Goal: Task Accomplishment & Management: Manage account settings

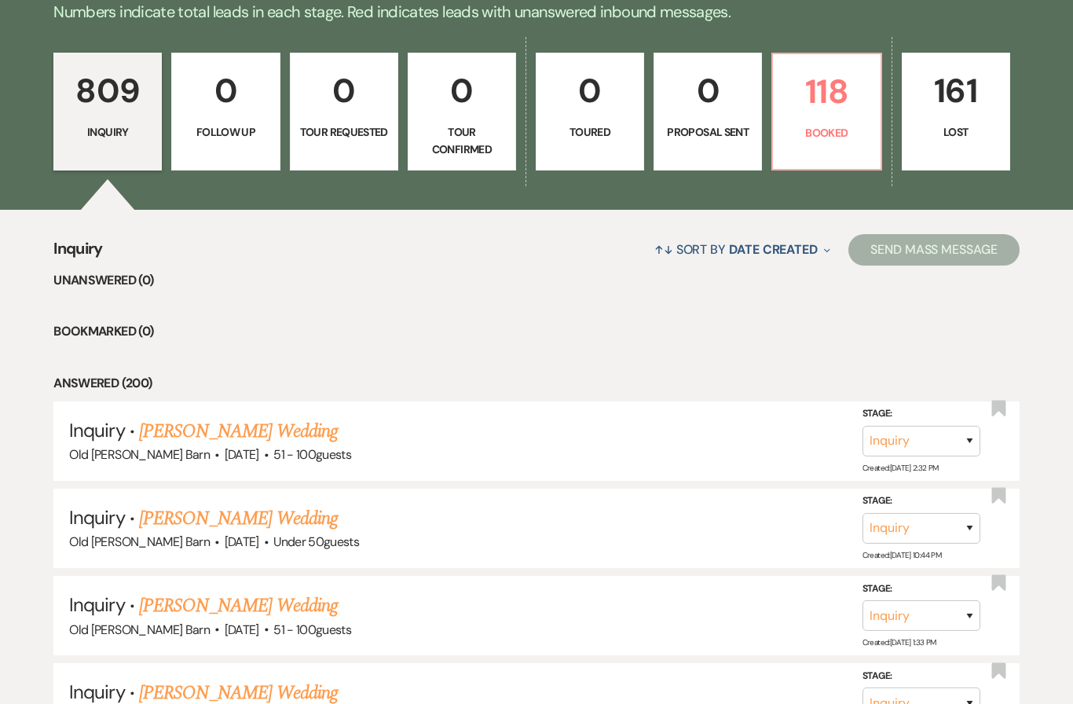
click at [839, 134] on p "Booked" at bounding box center [827, 133] width 88 height 17
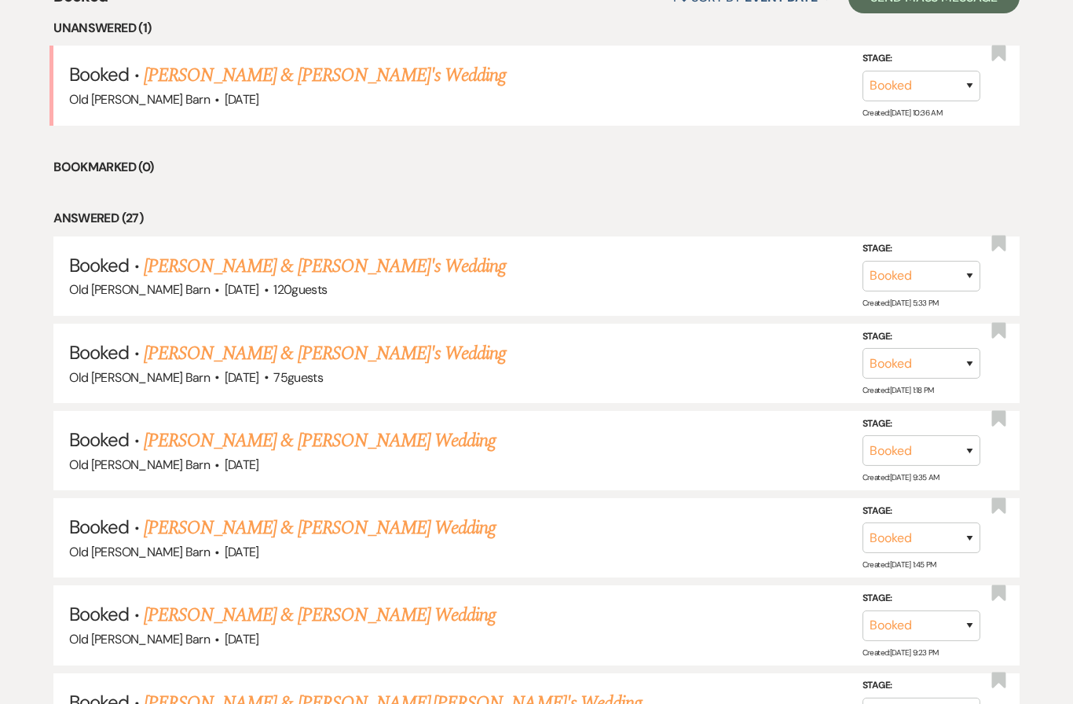
scroll to position [658, 0]
click at [427, 603] on link "[PERSON_NAME] & [PERSON_NAME] Wedding" at bounding box center [320, 615] width 352 height 28
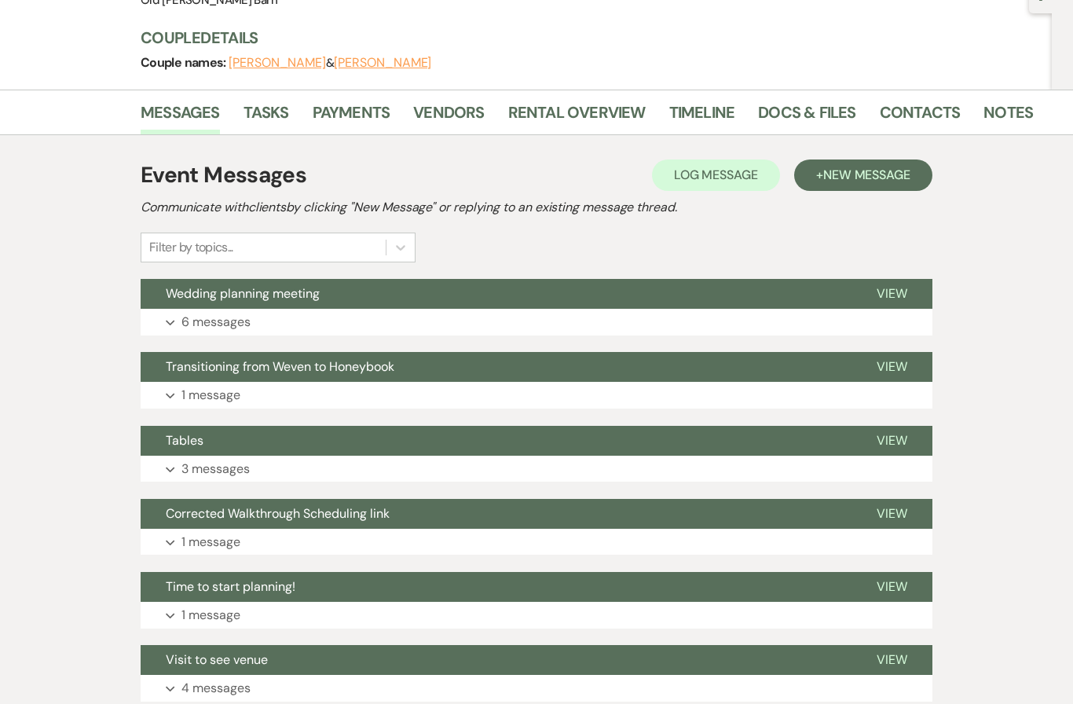
scroll to position [175, 0]
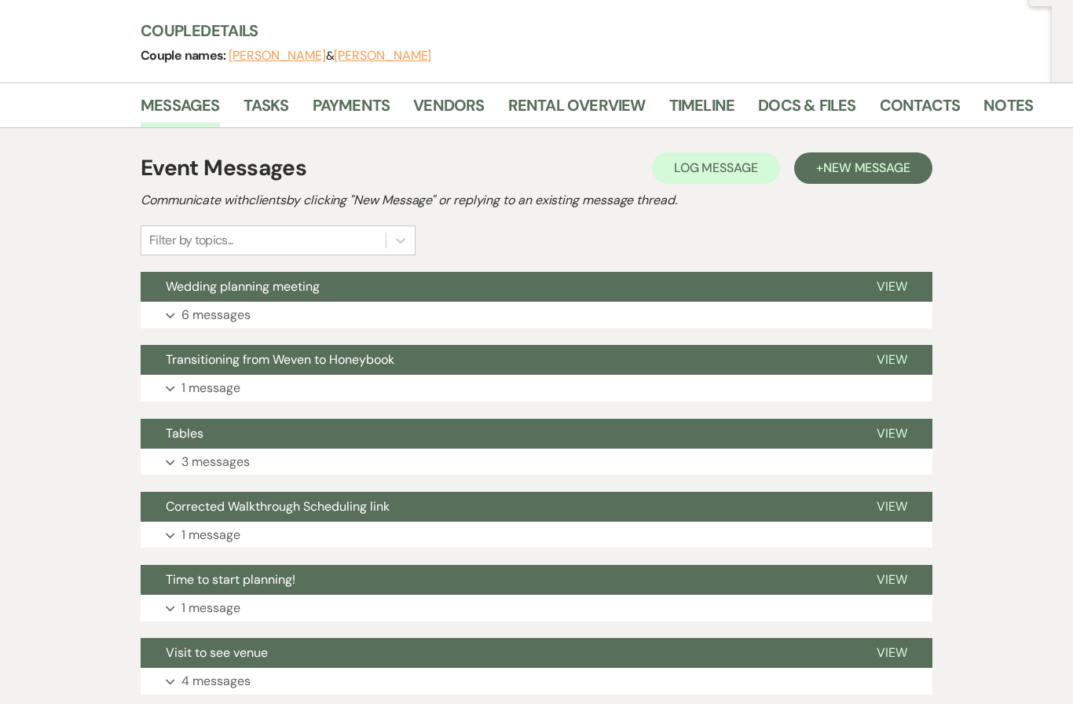
click at [890, 579] on span "View" at bounding box center [892, 579] width 31 height 17
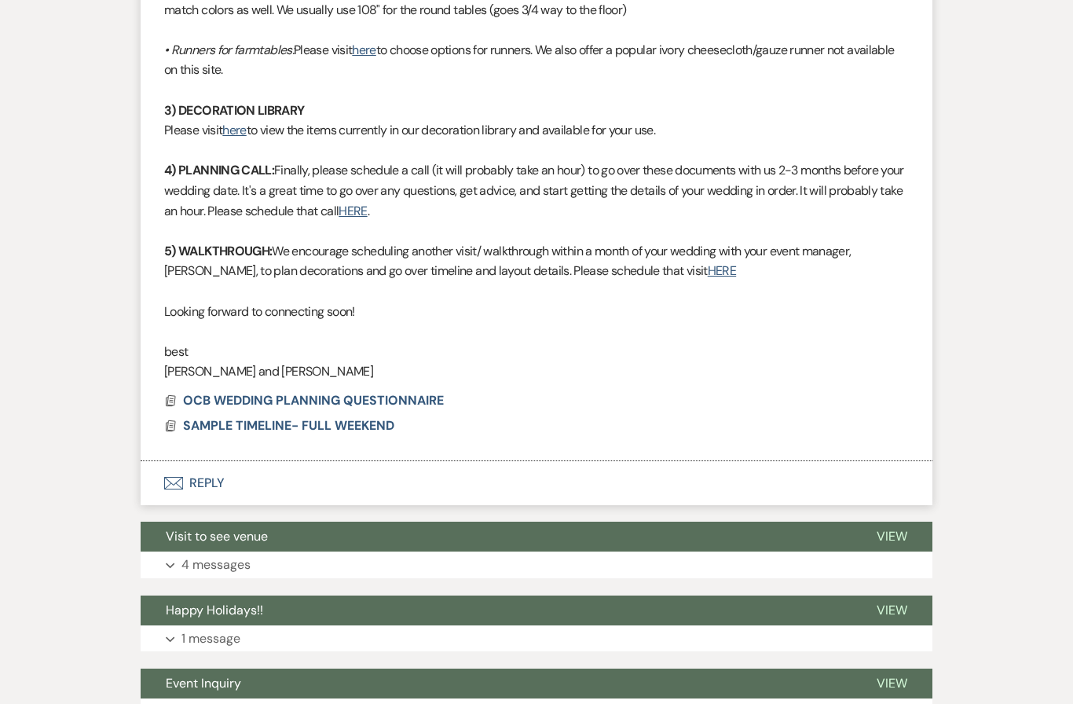
click at [426, 393] on span "OCB WEDDING PLANNING QUESTIONNAIRE" at bounding box center [313, 401] width 261 height 17
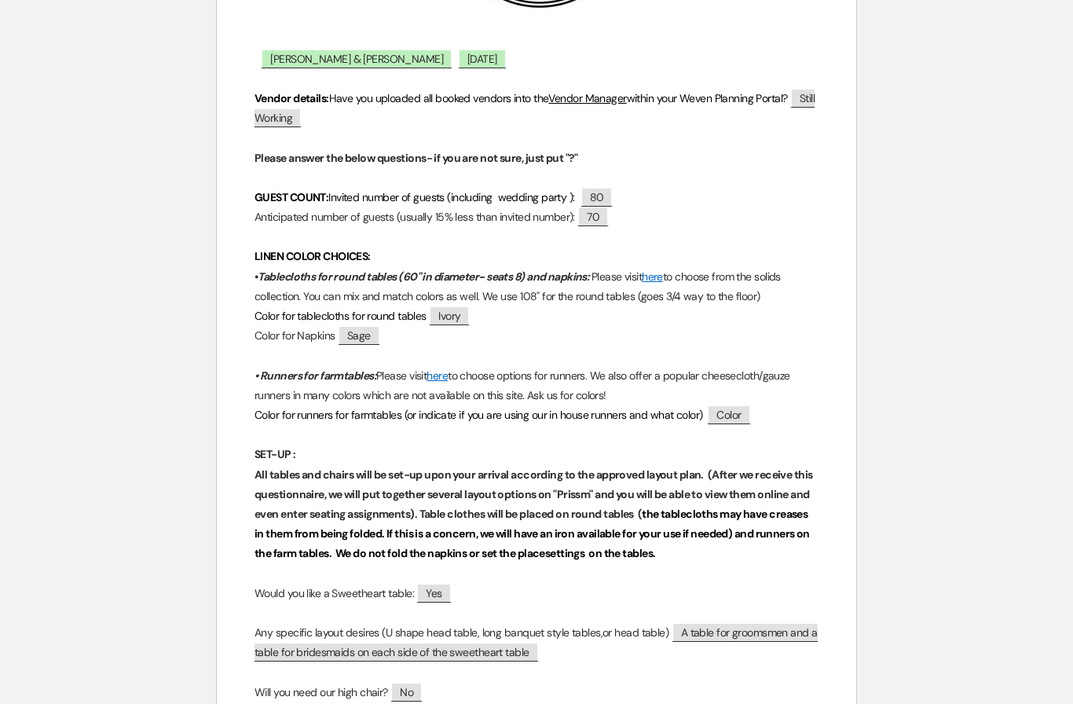
scroll to position [397, 0]
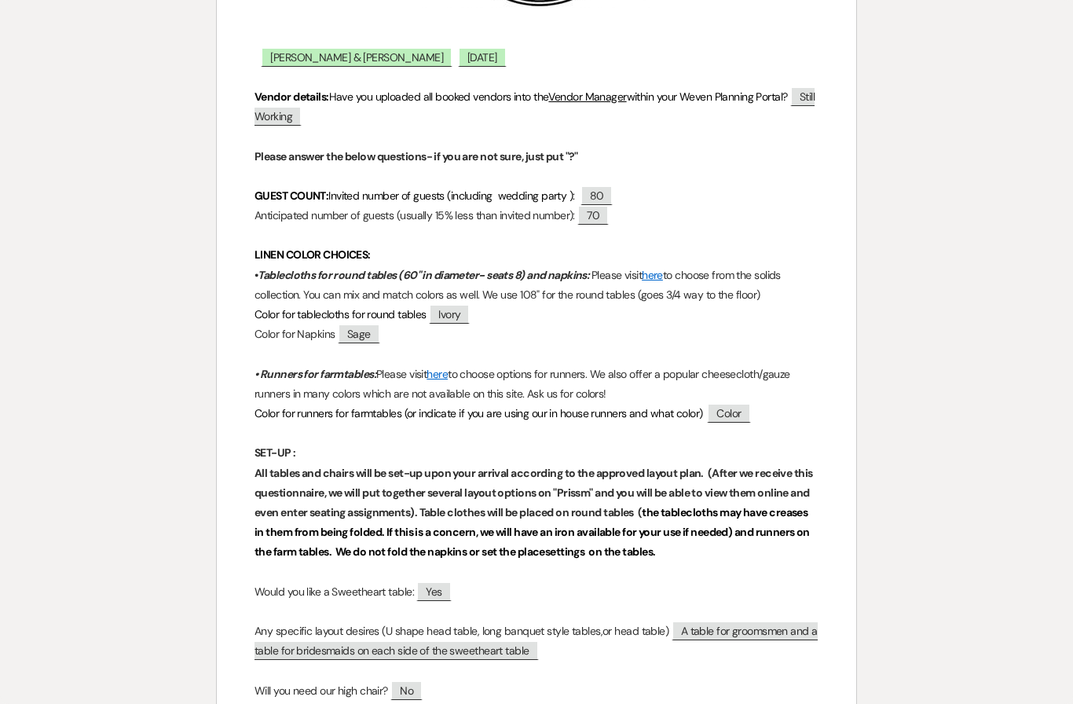
click at [609, 212] on span "70" at bounding box center [593, 215] width 31 height 20
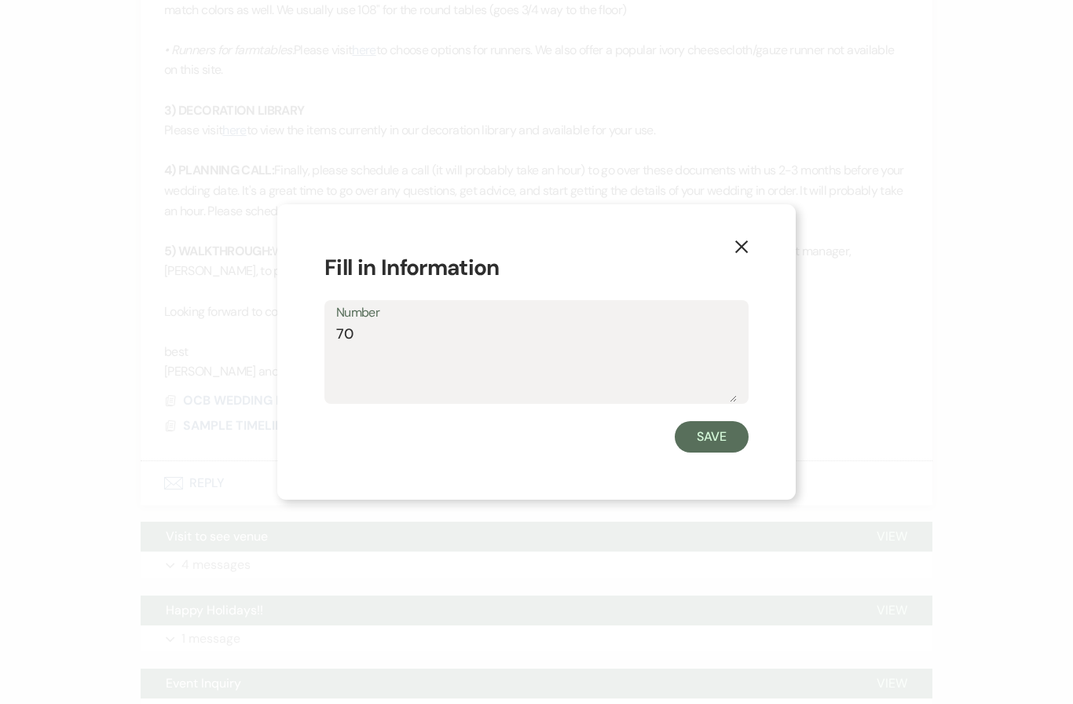
scroll to position [1209, 0]
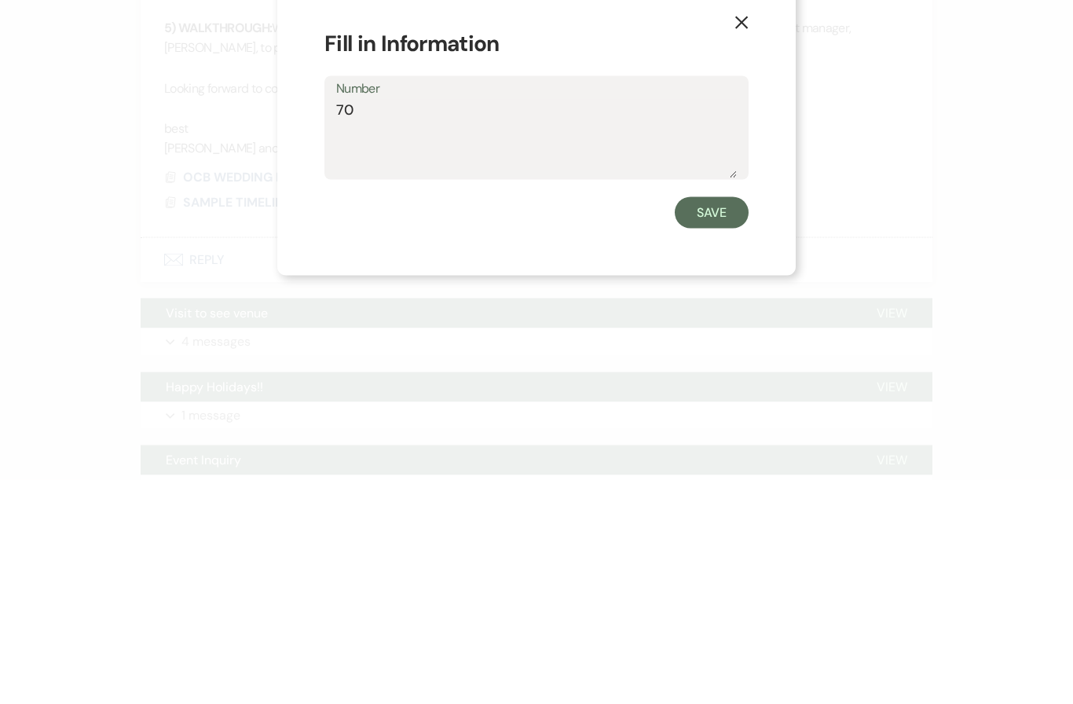
click at [699, 324] on textarea "70" at bounding box center [536, 363] width 401 height 79
type textarea "7"
type textarea "85"
click at [709, 421] on button "Save" at bounding box center [712, 436] width 74 height 31
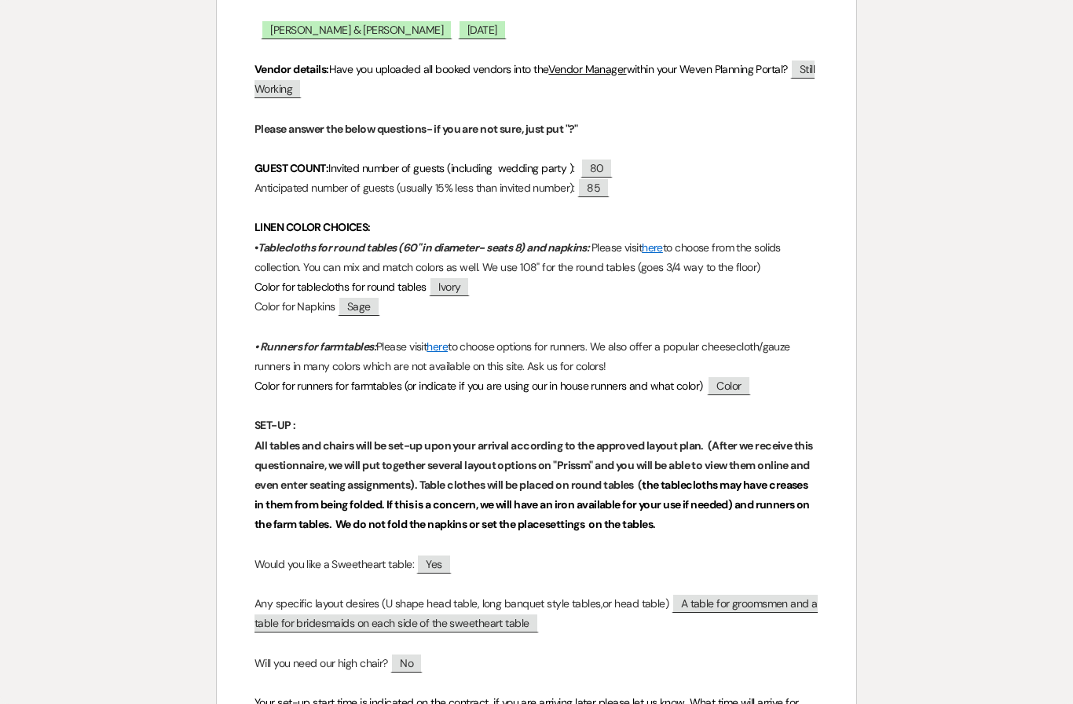
scroll to position [445, 0]
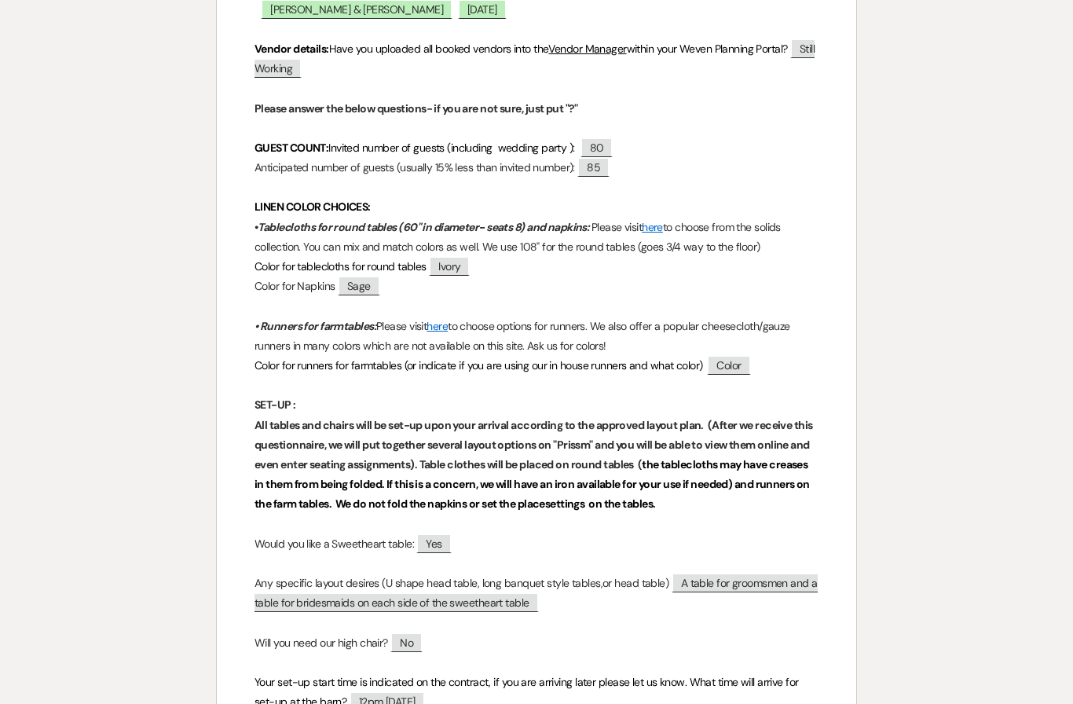
click at [681, 306] on p at bounding box center [537, 306] width 564 height 20
click at [728, 358] on span "Color" at bounding box center [728, 365] width 43 height 20
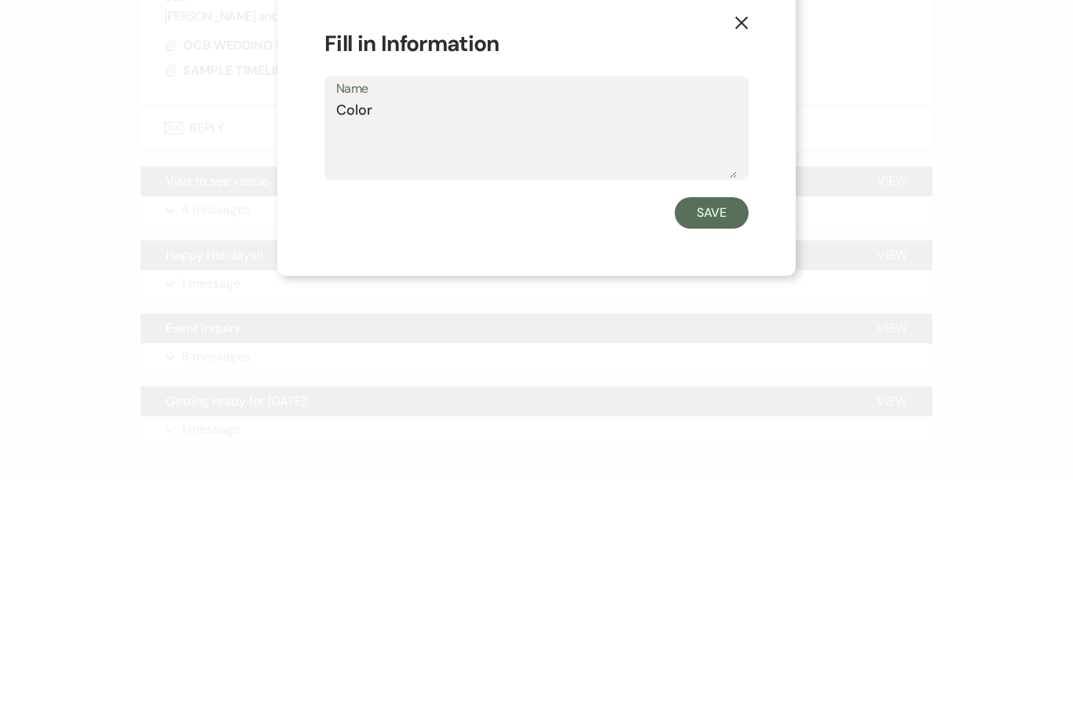
click at [634, 324] on textarea "Color" at bounding box center [536, 363] width 401 height 79
type textarea "C"
type textarea "45 sage green 45 ivory"
click at [726, 421] on button "Save" at bounding box center [712, 436] width 74 height 31
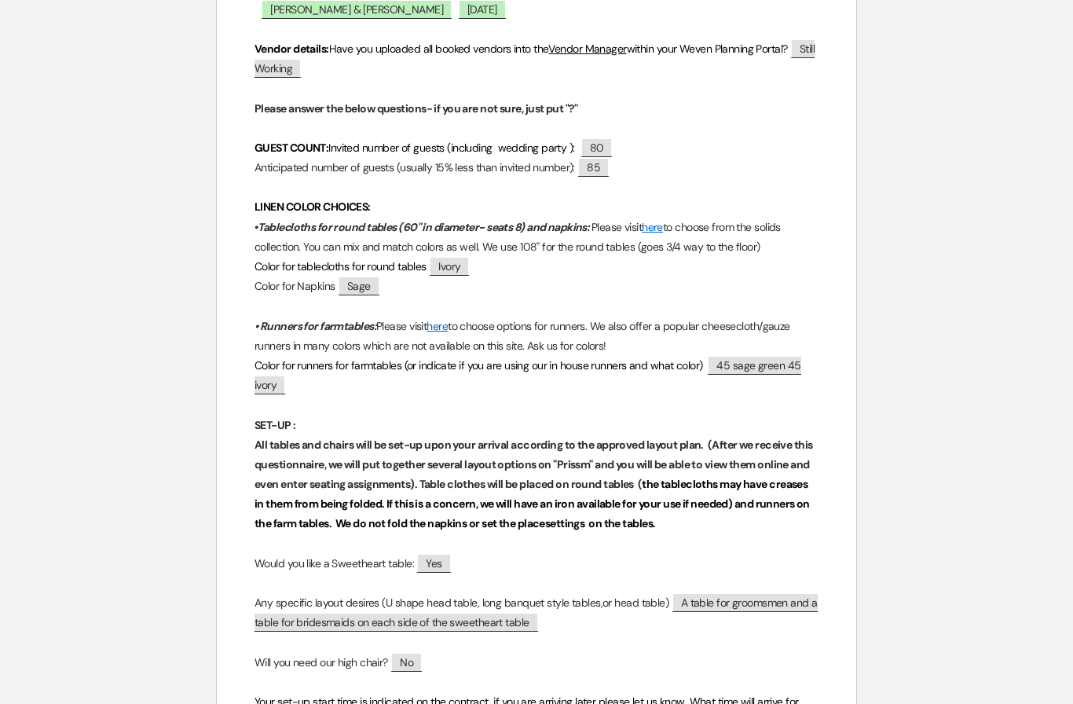
click at [772, 364] on span "45 sage green 45 ivory" at bounding box center [528, 374] width 547 height 39
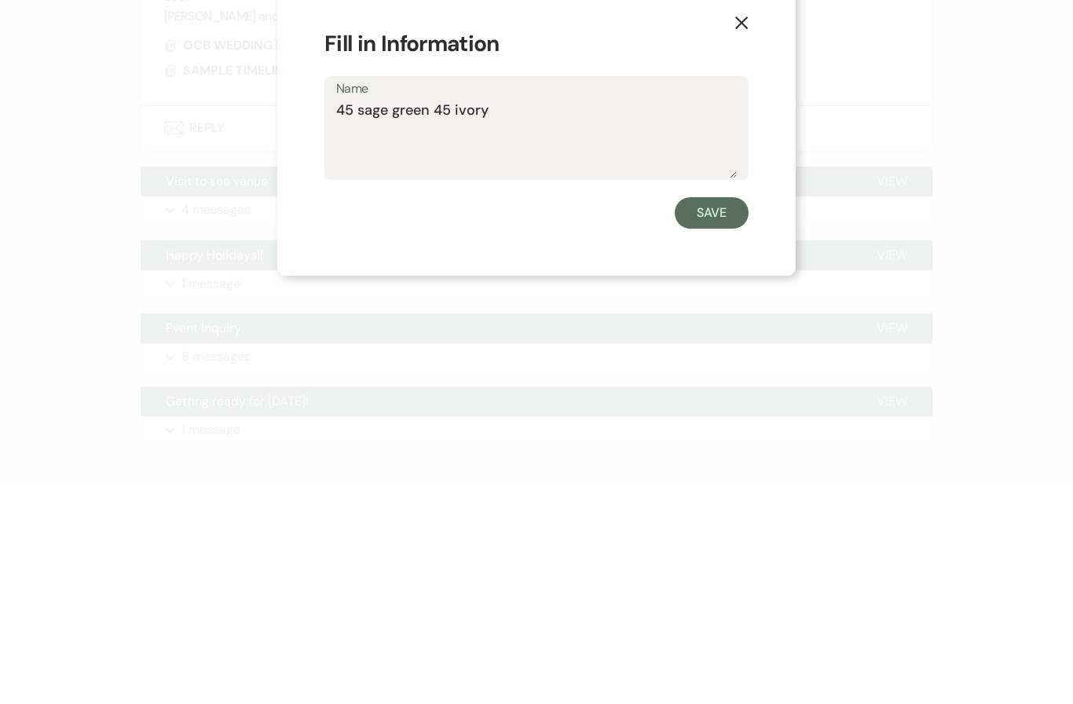
click at [636, 324] on textarea "45 sage green 45 ivory" at bounding box center [536, 363] width 401 height 79
type textarea "4"
type textarea "Sage green"
click at [744, 251] on form "Fill in Information Name Sage green Save" at bounding box center [537, 352] width 424 height 202
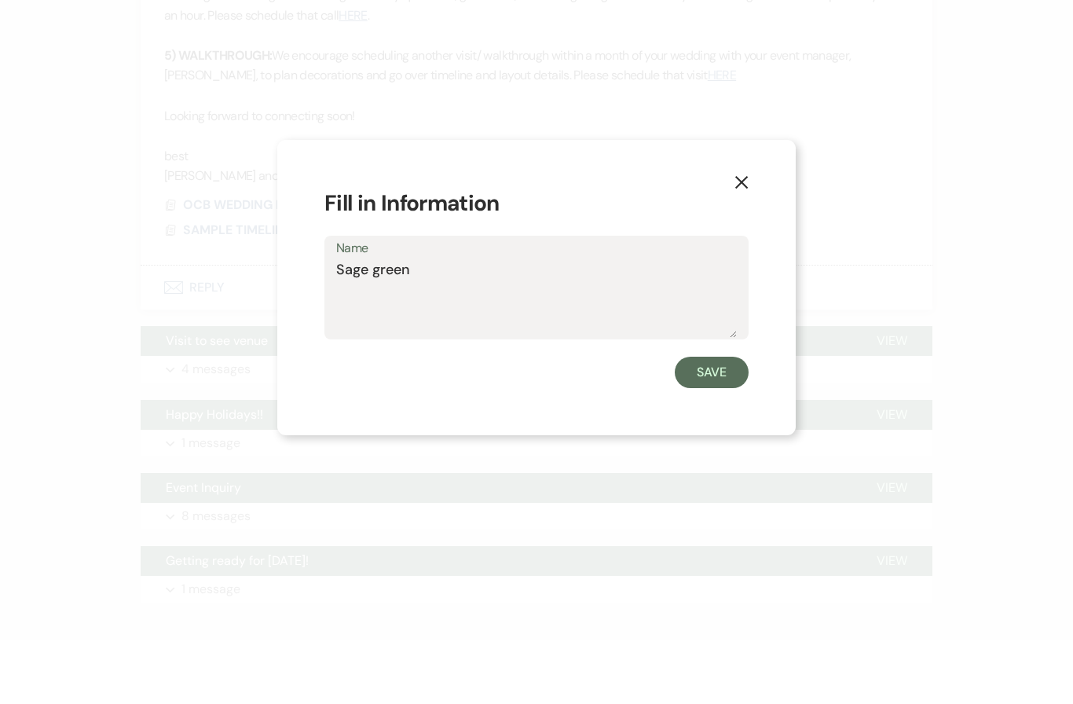
click at [722, 446] on div "X Fill in Information Name Sage green Save" at bounding box center [536, 352] width 1073 height 704
click at [736, 302] on label "Name" at bounding box center [536, 313] width 401 height 23
click at [736, 324] on textarea "Sage green" at bounding box center [536, 363] width 401 height 79
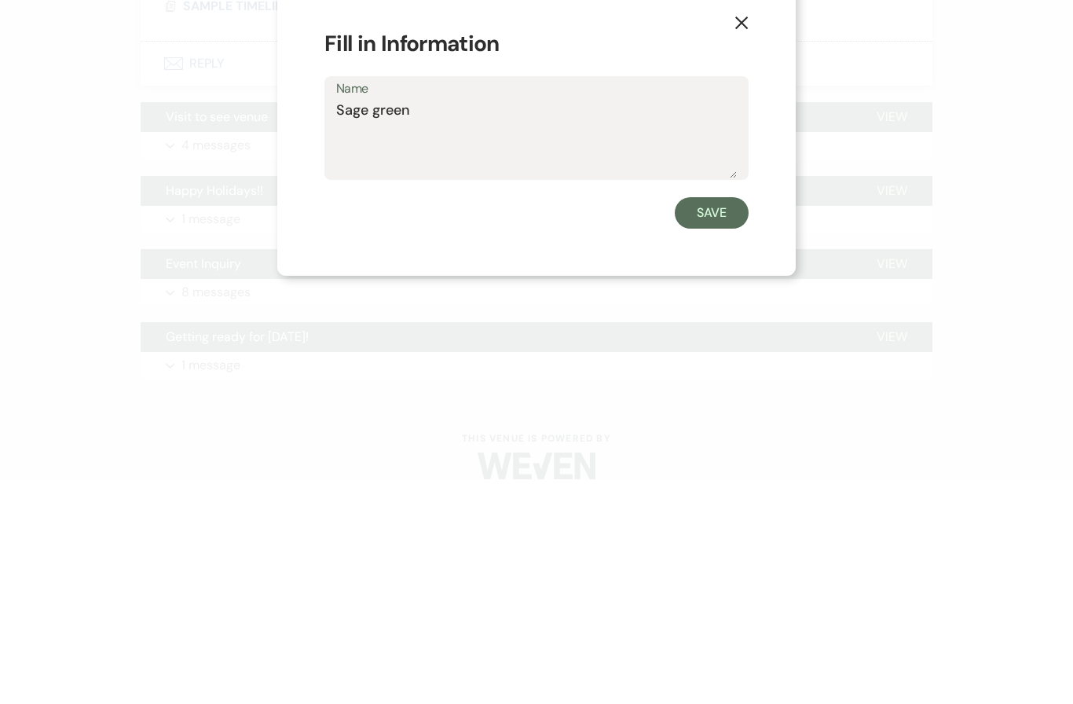
click at [726, 421] on button "Save" at bounding box center [712, 436] width 74 height 31
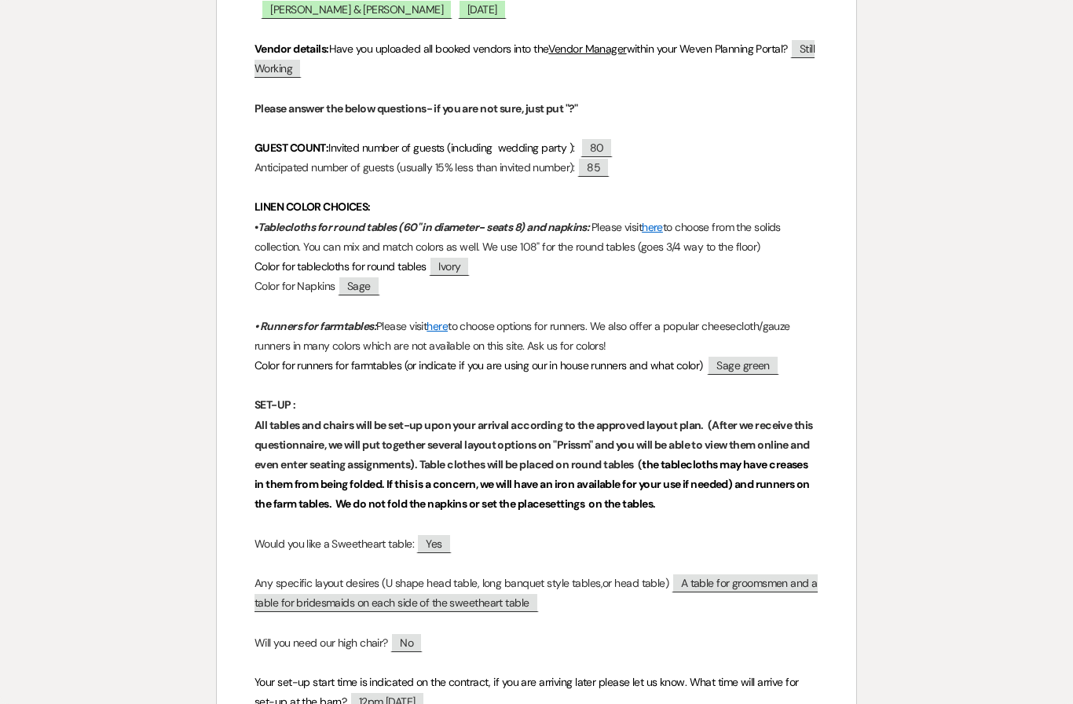
click at [348, 293] on span "Sage" at bounding box center [359, 286] width 42 height 20
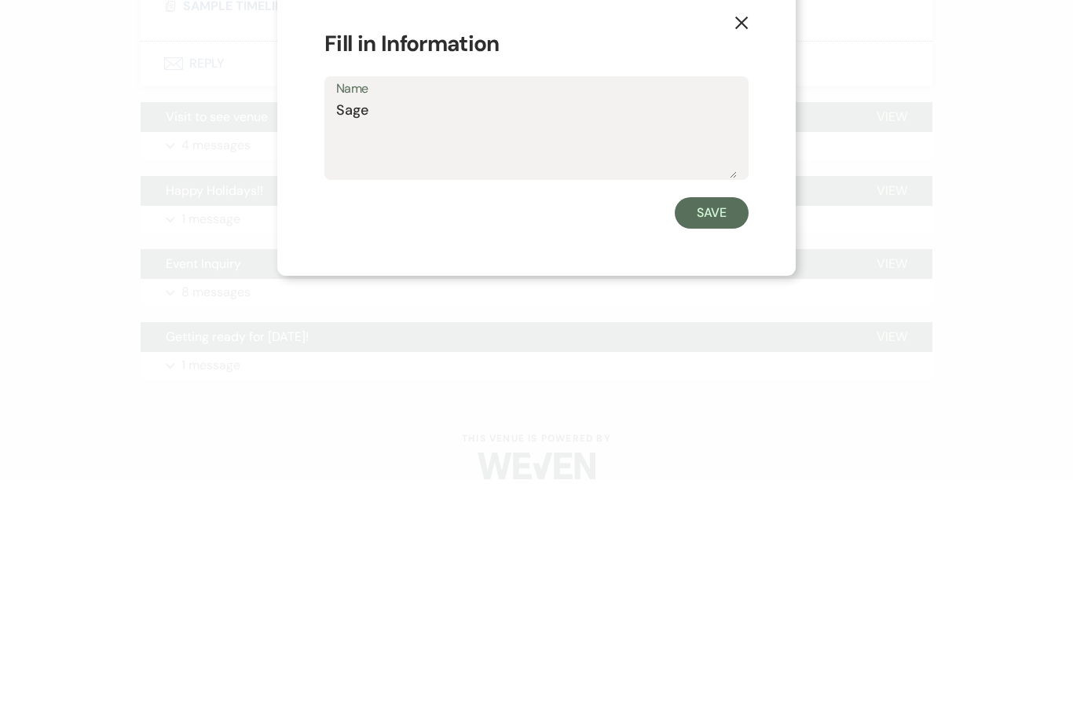
click at [541, 324] on textarea "Sage" at bounding box center [536, 363] width 401 height 79
type textarea "Sage green for round tables ivory for farm tables"
click at [747, 421] on button "Save" at bounding box center [712, 436] width 74 height 31
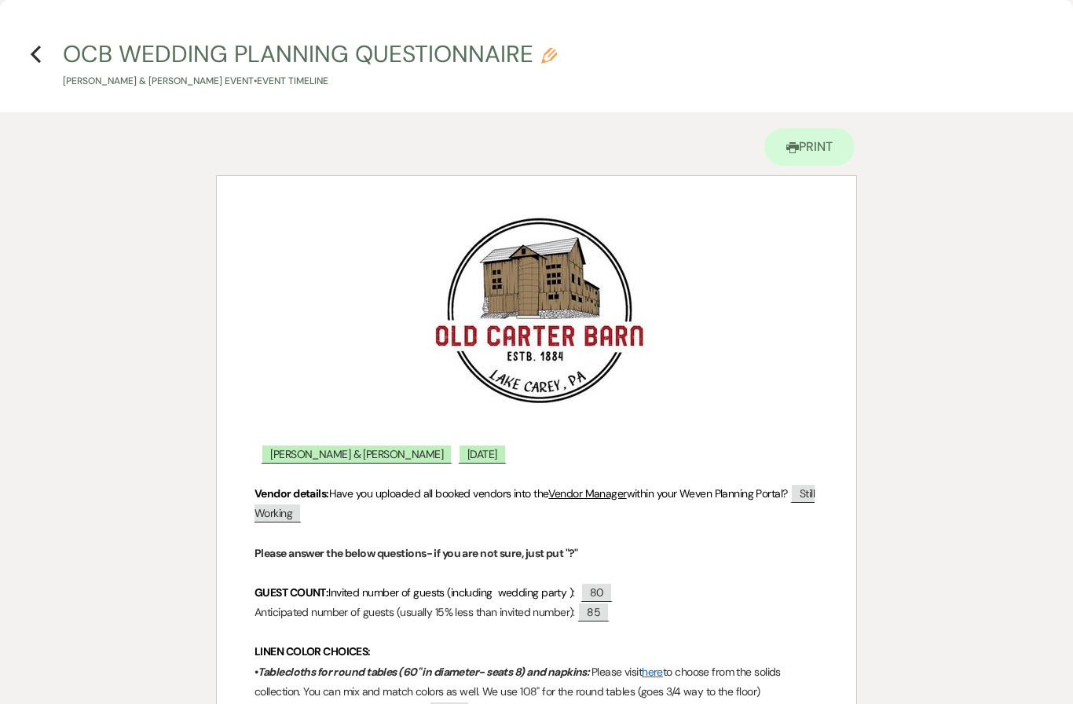
scroll to position [0, 0]
click at [49, 72] on h4 "Previous OCB WEDDING PLANNING QUESTIONNAIRE Pencil [PERSON_NAME] & [PERSON_NAME…" at bounding box center [536, 63] width 1073 height 51
click at [40, 53] on icon "Previous" at bounding box center [36, 54] width 12 height 19
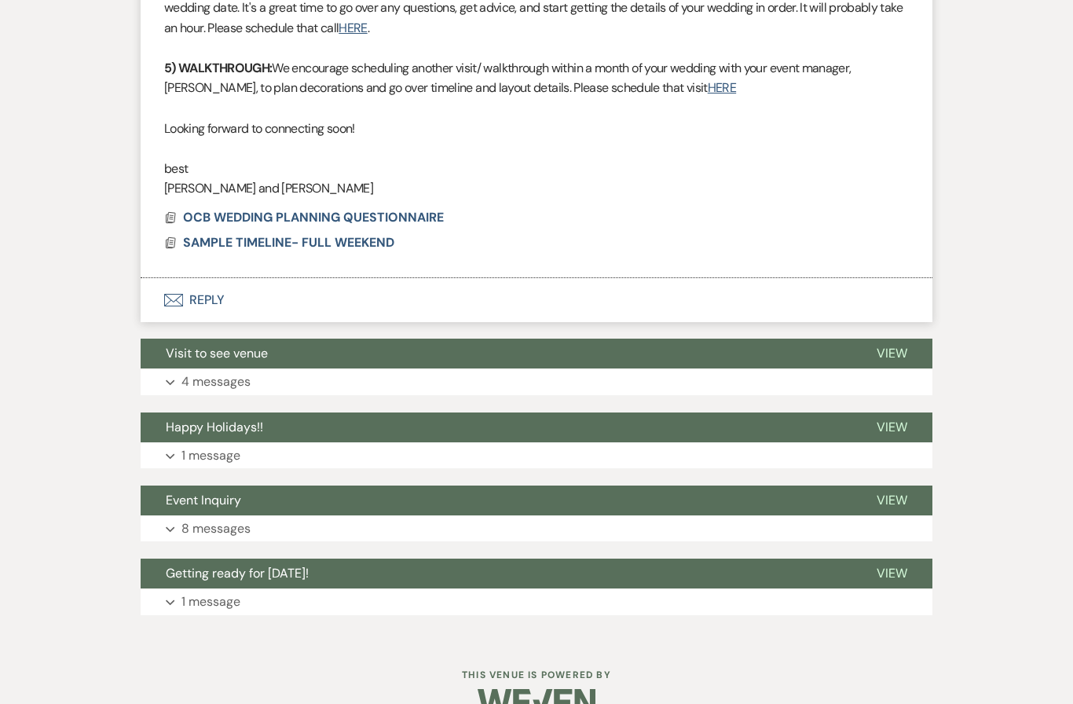
scroll to position [1391, 0]
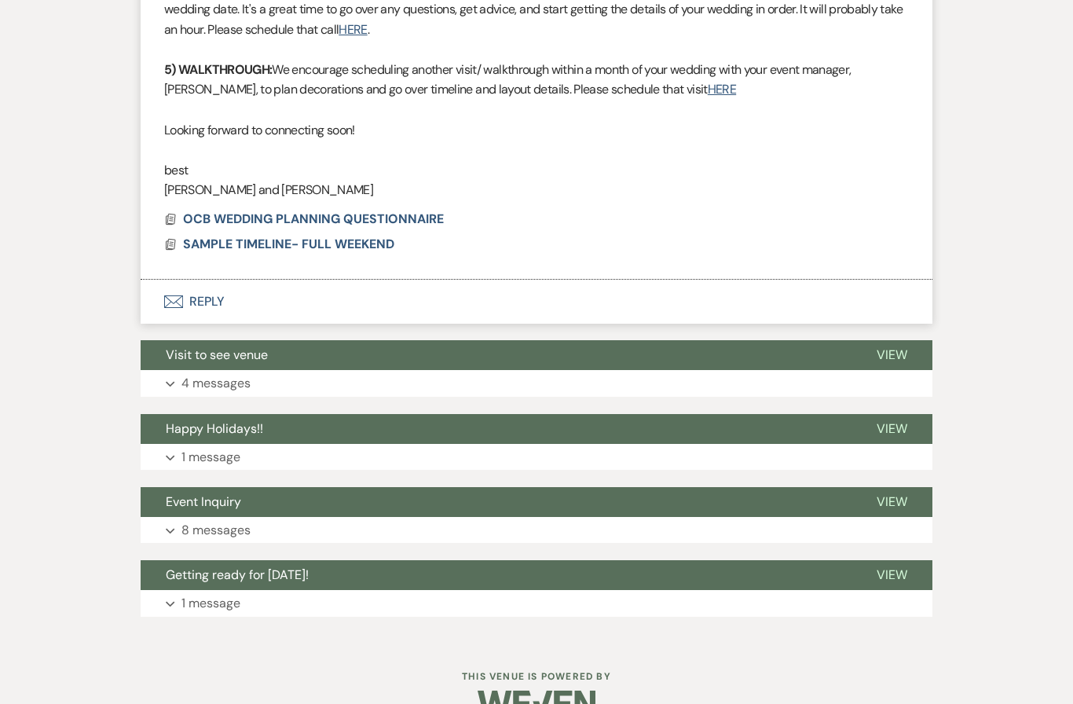
click at [308, 236] on span "SAMPLE TIMELINE- FULL WEEKEND" at bounding box center [288, 244] width 211 height 17
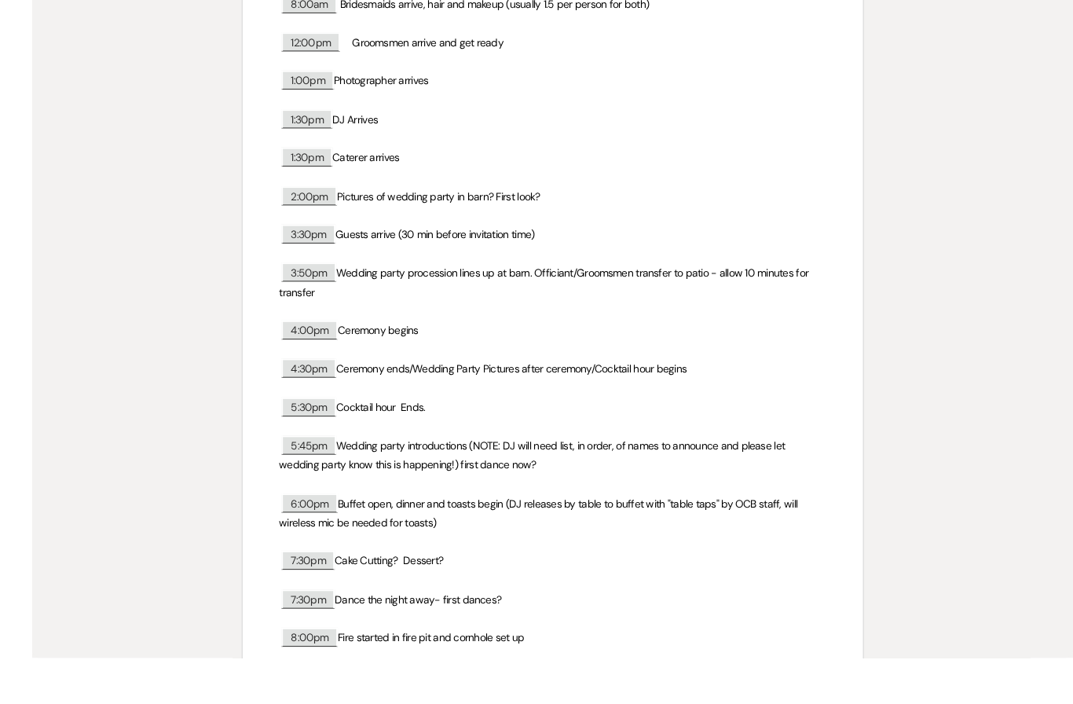
scroll to position [1405, 0]
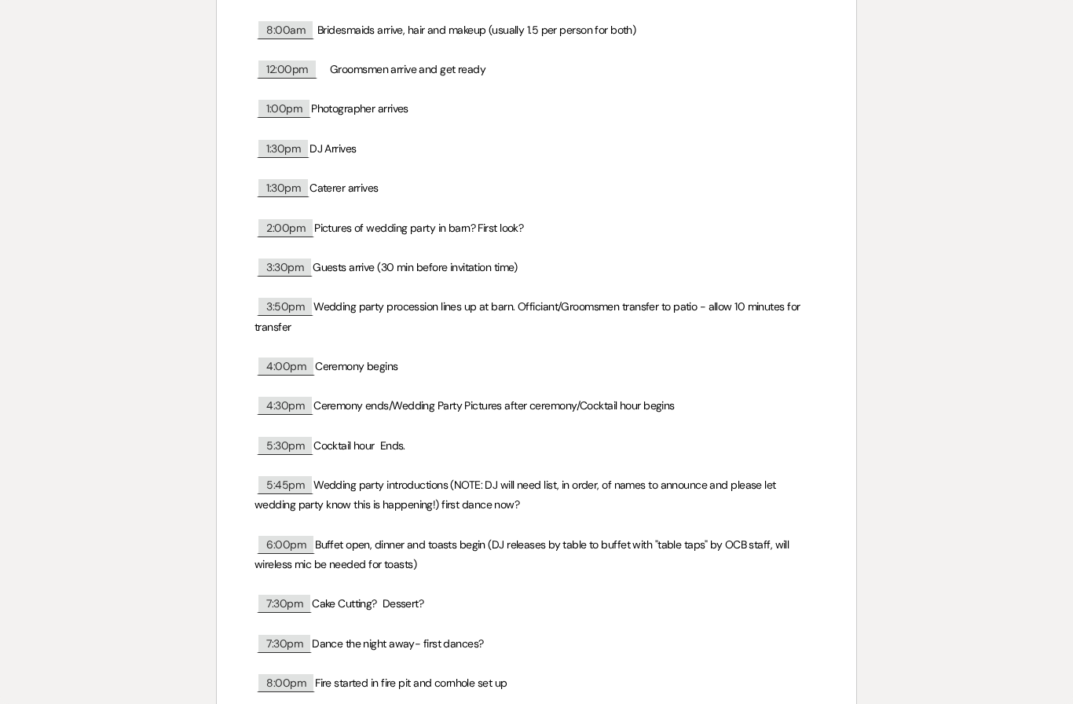
click at [670, 279] on p at bounding box center [537, 287] width 564 height 20
click at [670, 278] on p at bounding box center [537, 287] width 564 height 20
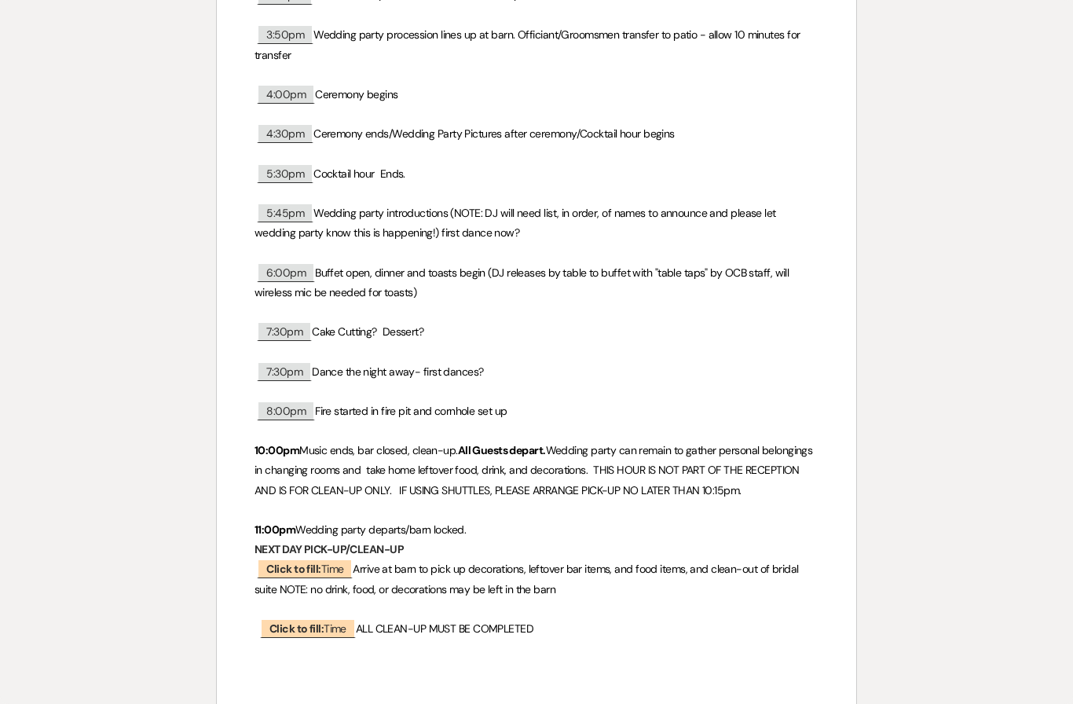
scroll to position [816, 0]
click at [312, 207] on span "5:45pm" at bounding box center [285, 212] width 57 height 20
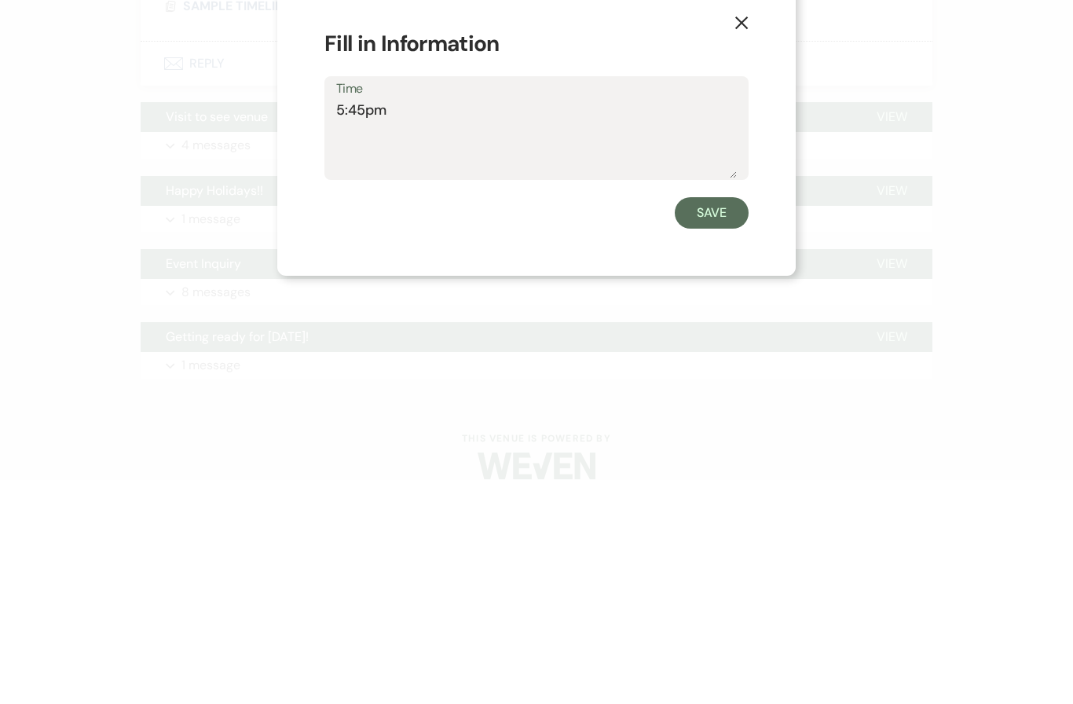
click at [479, 324] on textarea "5:45pm" at bounding box center [536, 363] width 401 height 79
type textarea "5:45pm dances after dinner"
click at [734, 421] on button "Save" at bounding box center [712, 436] width 74 height 31
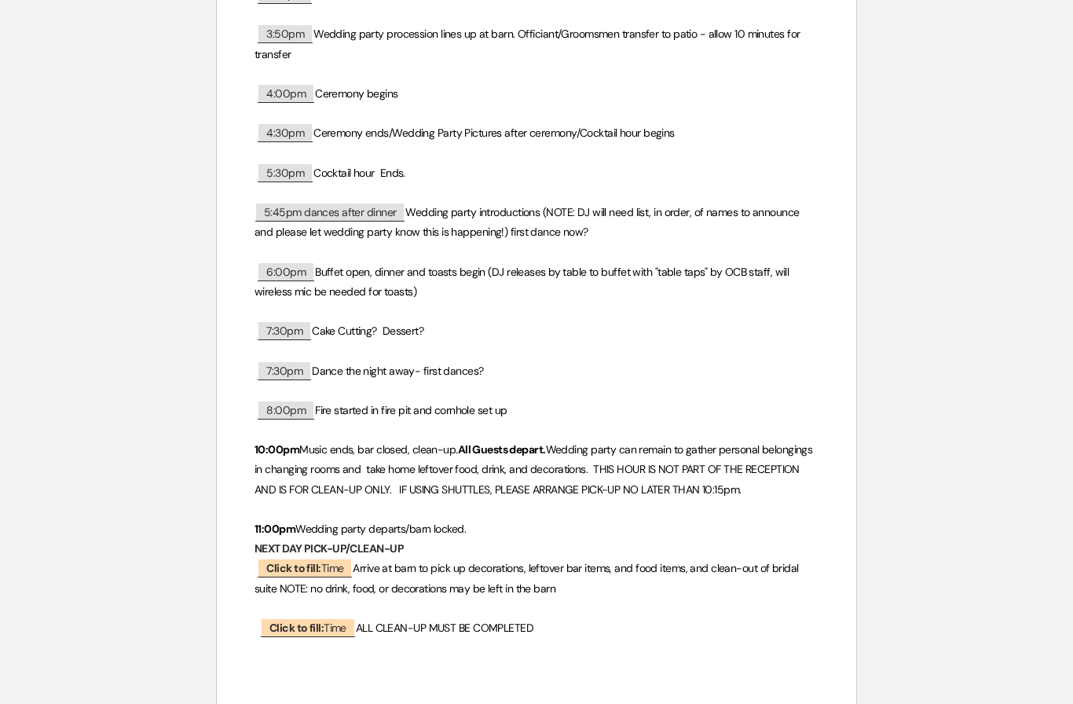
click at [282, 333] on span "7:30pm" at bounding box center [284, 331] width 55 height 20
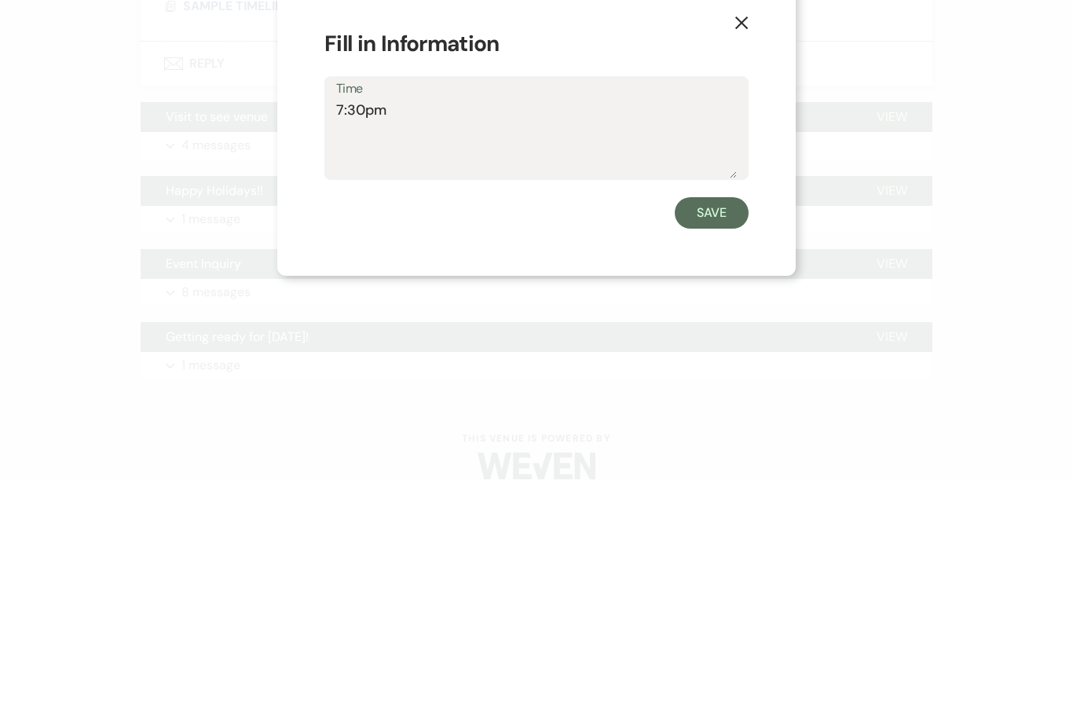
click at [571, 324] on textarea "7:30pm" at bounding box center [536, 363] width 401 height 79
type textarea "7:00"
click at [732, 421] on button "Save" at bounding box center [712, 436] width 74 height 31
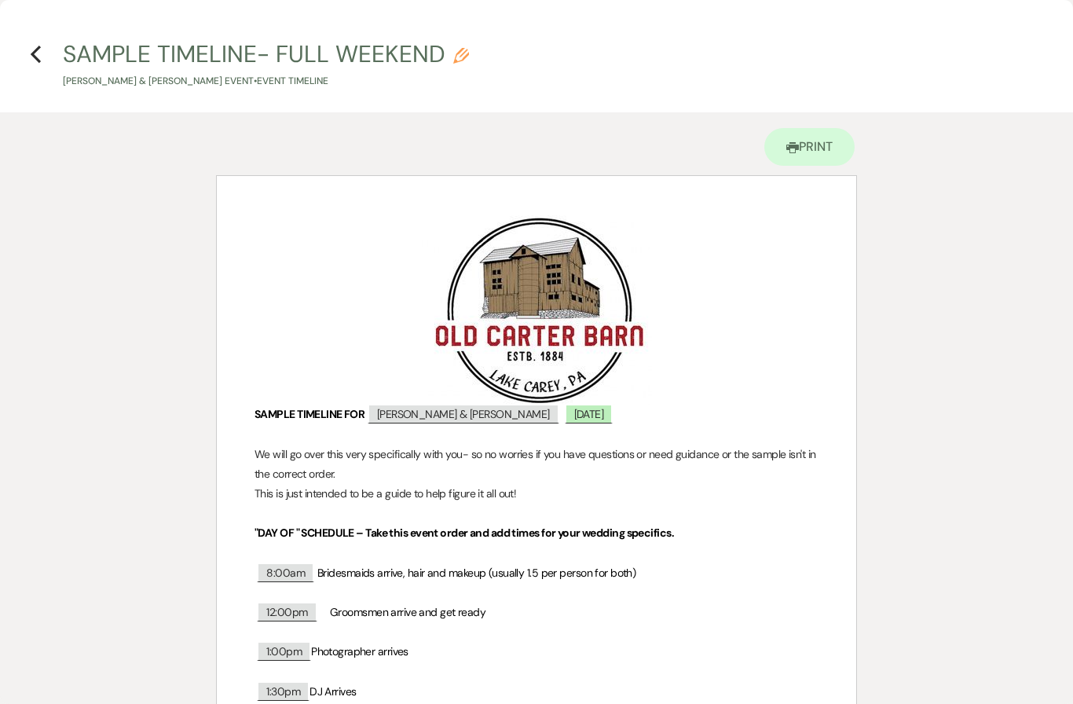
scroll to position [0, 0]
click at [37, 62] on icon "Previous" at bounding box center [36, 54] width 12 height 19
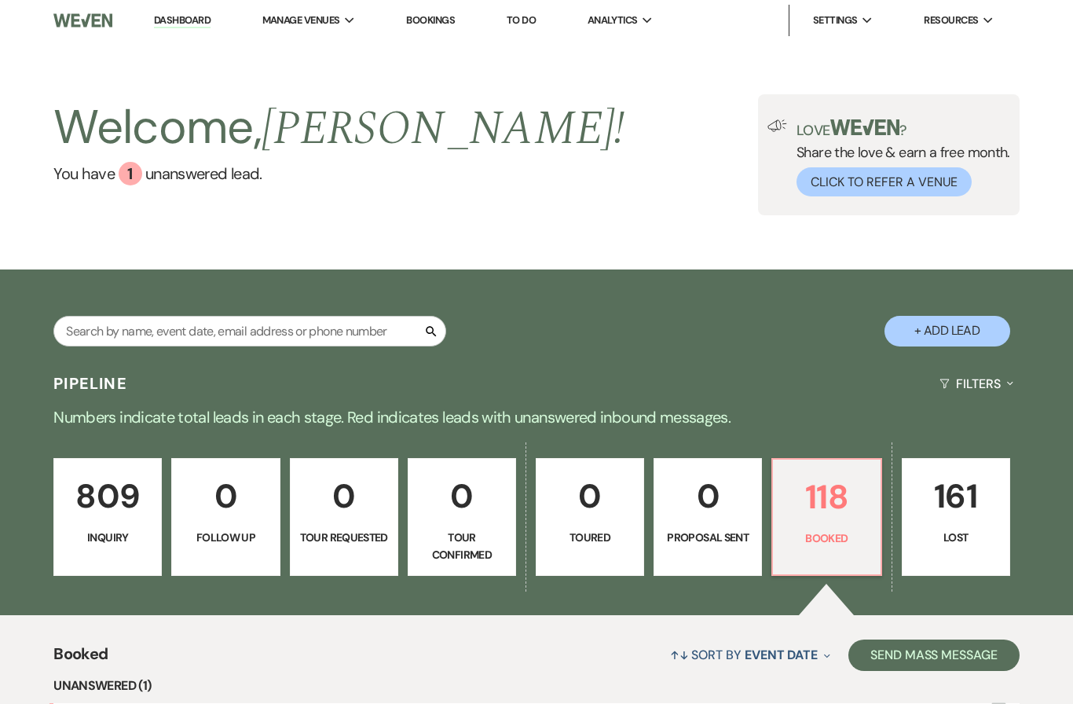
click at [838, 504] on p "118" at bounding box center [827, 497] width 88 height 53
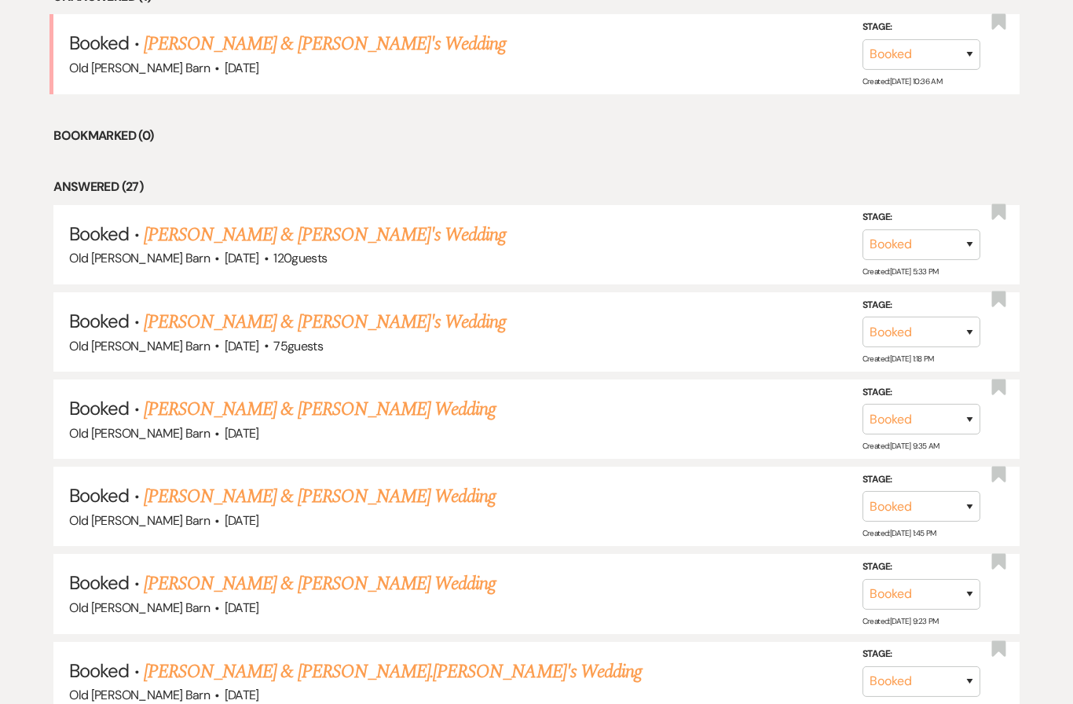
scroll to position [706, 0]
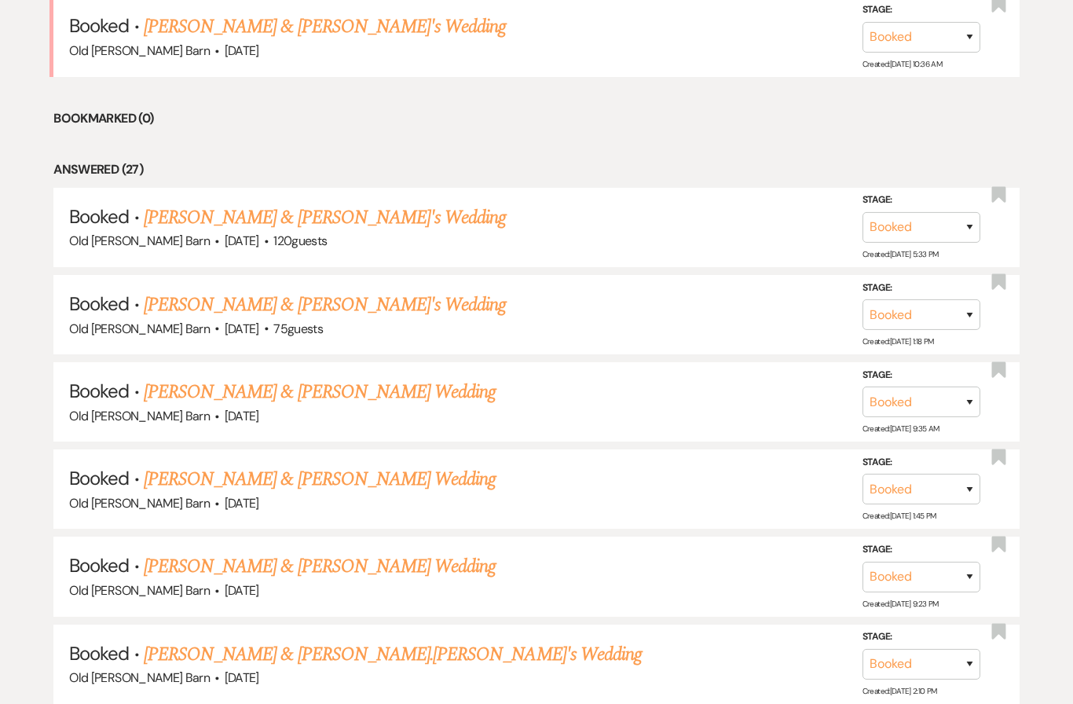
click at [248, 581] on div "Old [PERSON_NAME] Barn · [DATE]" at bounding box center [536, 591] width 934 height 20
click at [307, 559] on link "[PERSON_NAME] & [PERSON_NAME] Wedding" at bounding box center [320, 566] width 352 height 28
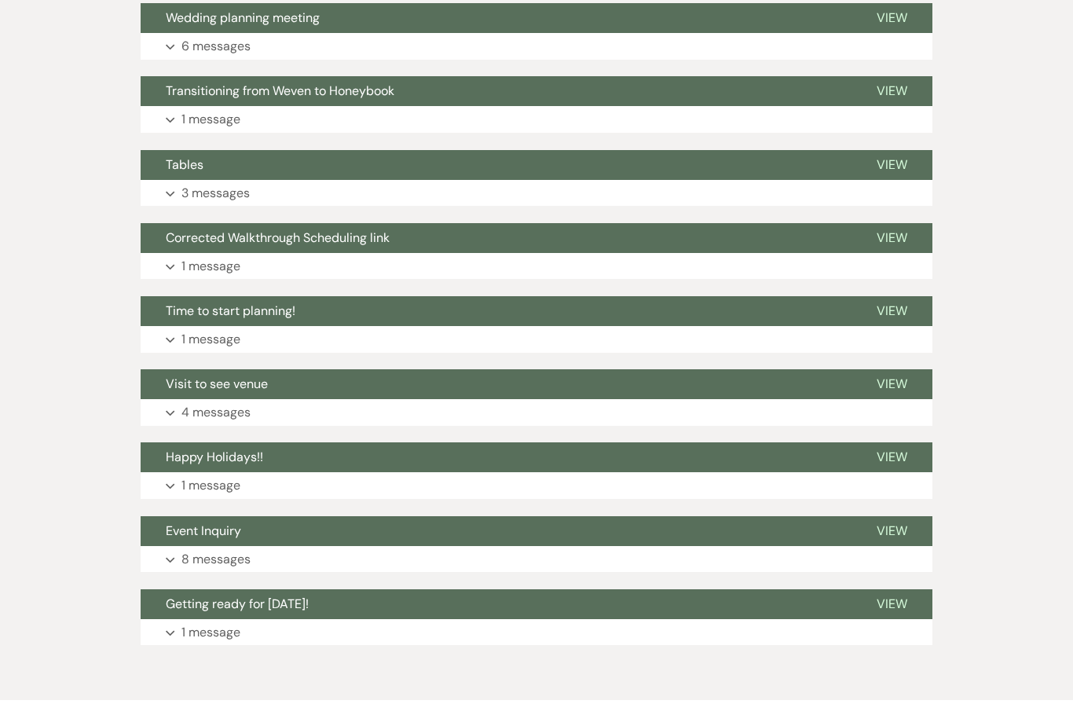
scroll to position [441, 0]
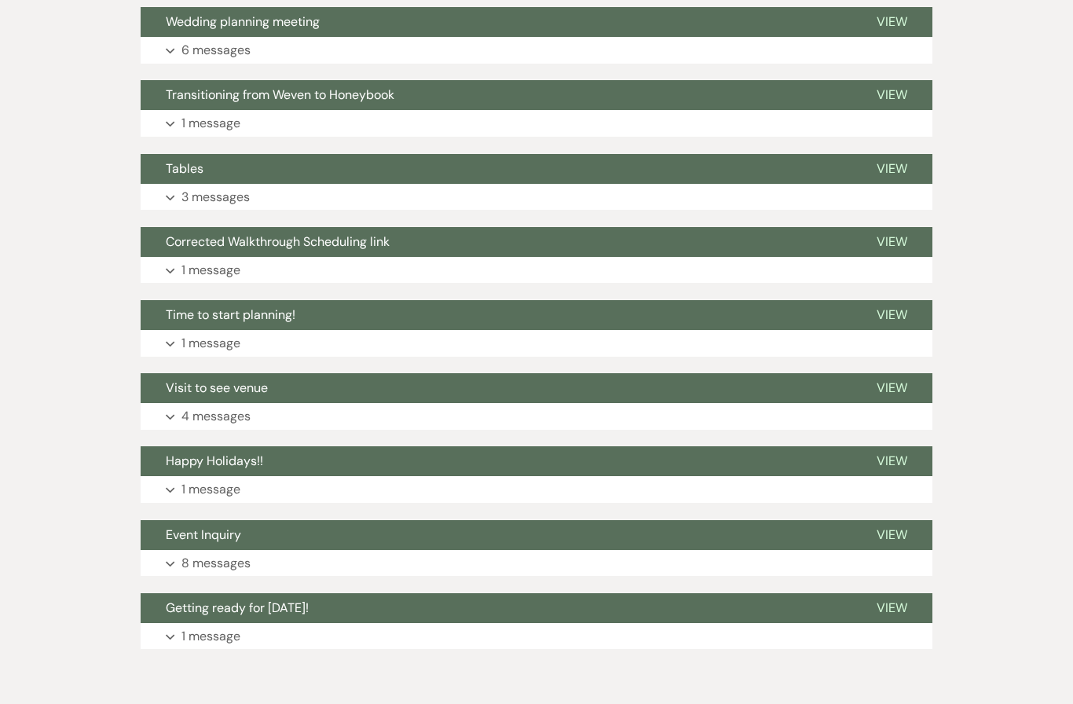
click at [896, 162] on span "View" at bounding box center [892, 168] width 31 height 17
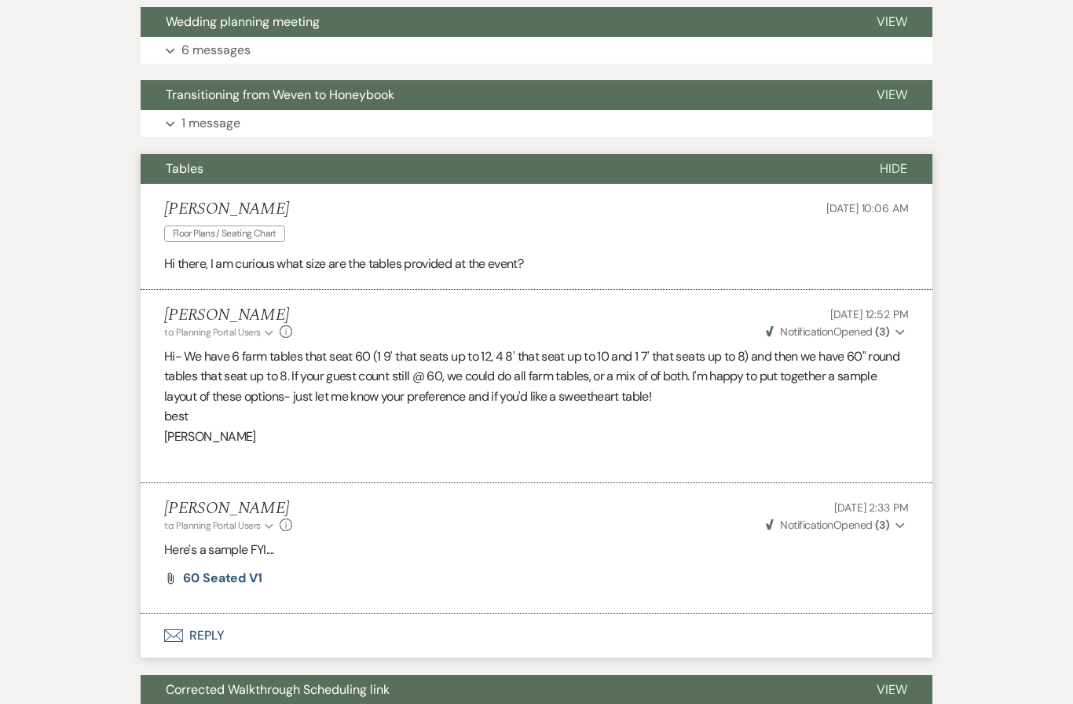
click at [222, 572] on span "60 seated v1" at bounding box center [222, 578] width 79 height 17
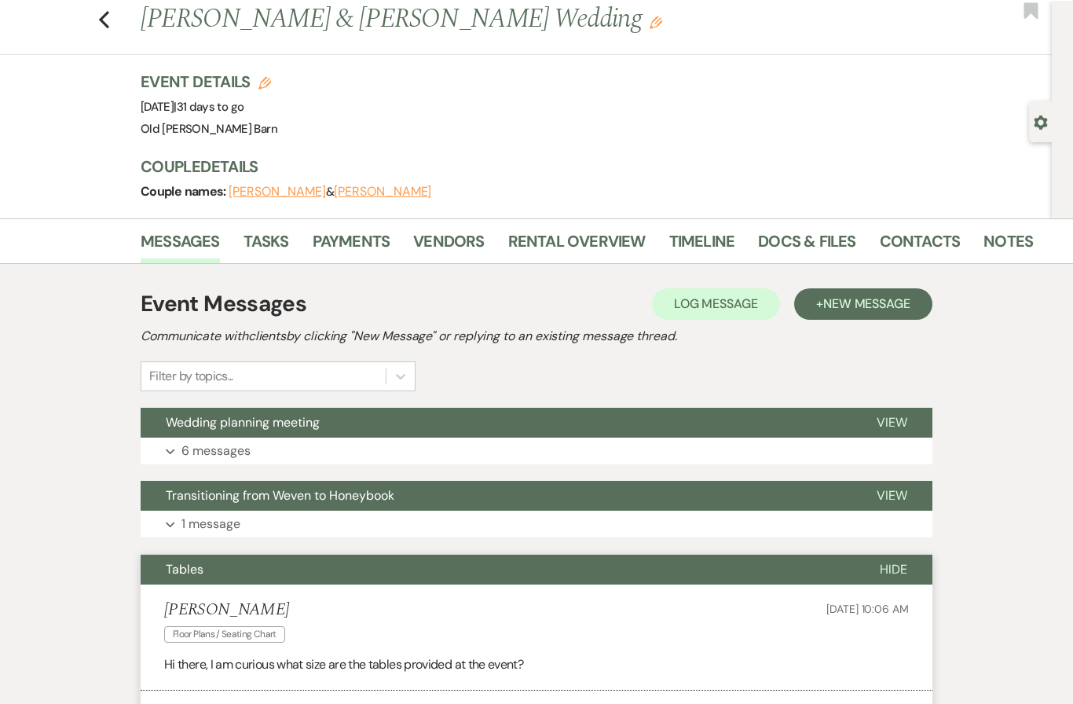
scroll to position [0, 0]
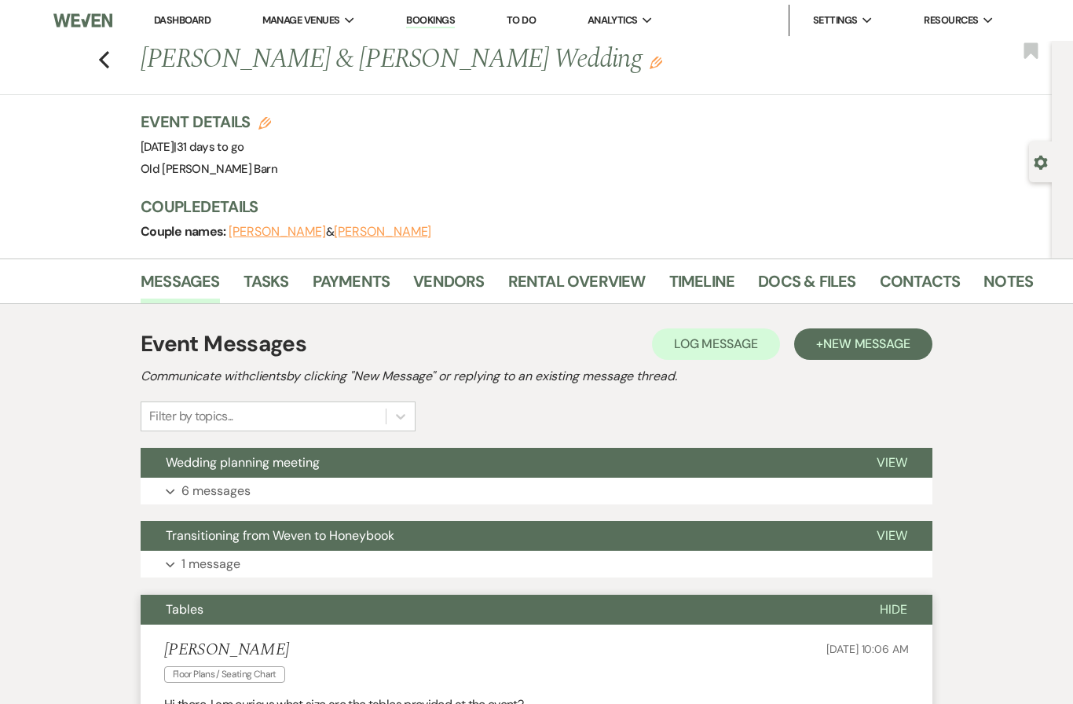
click at [119, 76] on div "Previous [PERSON_NAME] & [PERSON_NAME] Wedding Edit Bookmark" at bounding box center [522, 68] width 1060 height 54
click at [805, 274] on link "Docs & Files" at bounding box center [806, 286] width 97 height 35
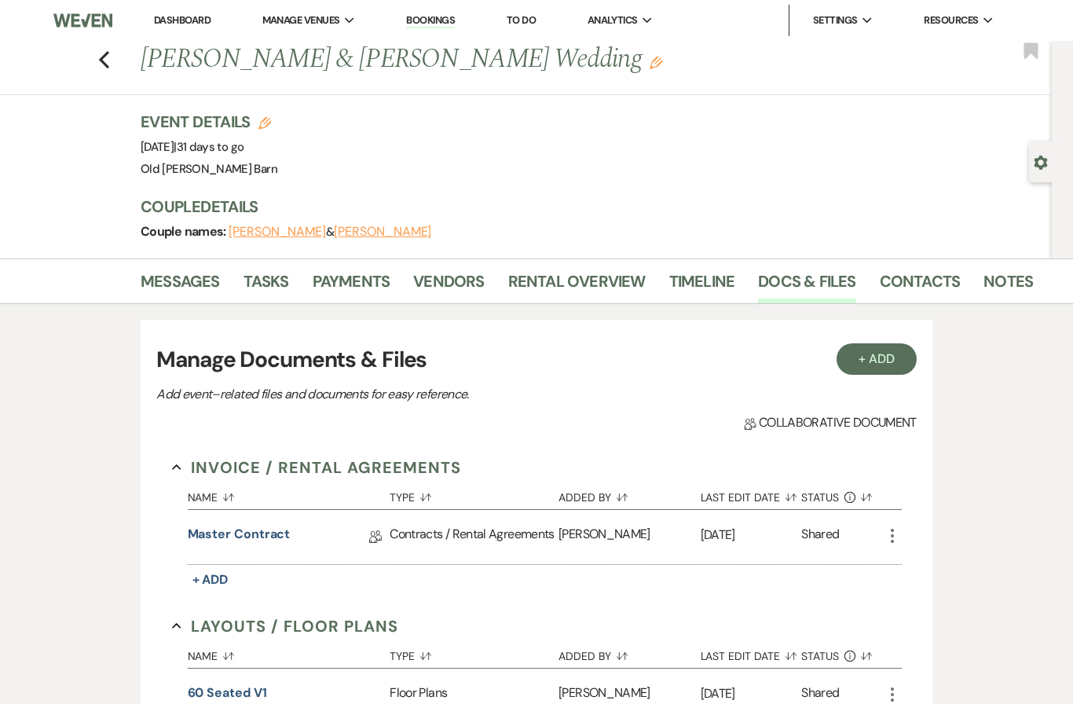
click at [339, 284] on link "Payments" at bounding box center [352, 286] width 78 height 35
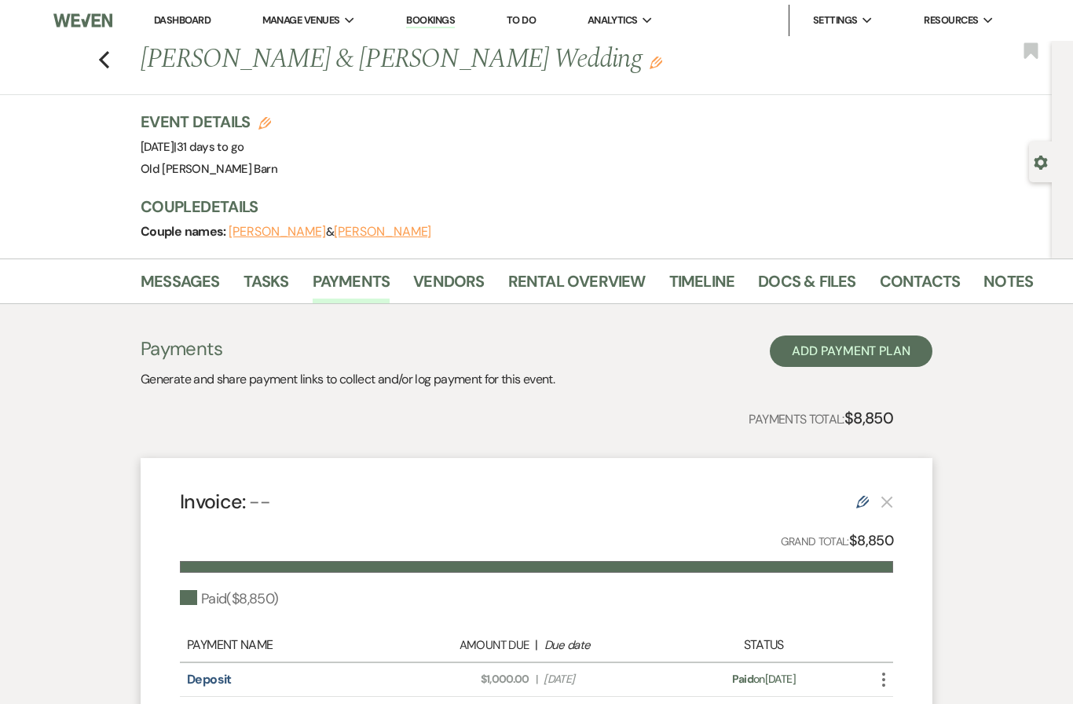
click at [804, 277] on link "Docs & Files" at bounding box center [806, 286] width 97 height 35
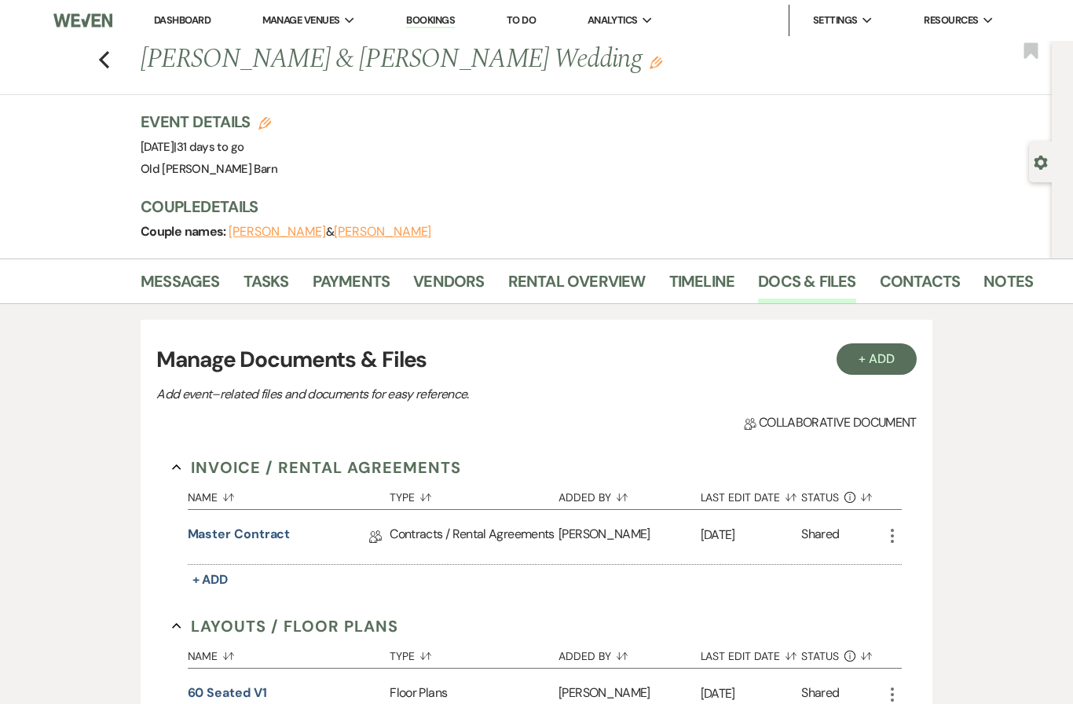
click at [1014, 281] on link "Notes" at bounding box center [1009, 286] width 50 height 35
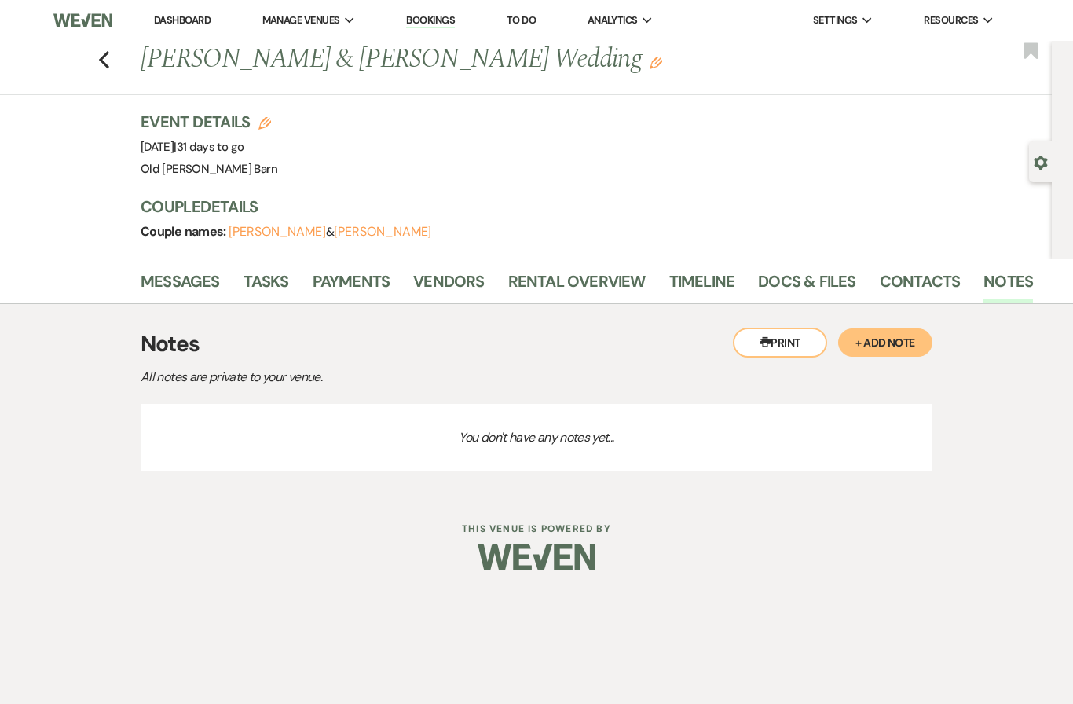
click at [178, 280] on link "Messages" at bounding box center [180, 286] width 79 height 35
